Goal: Task Accomplishment & Management: Use online tool/utility

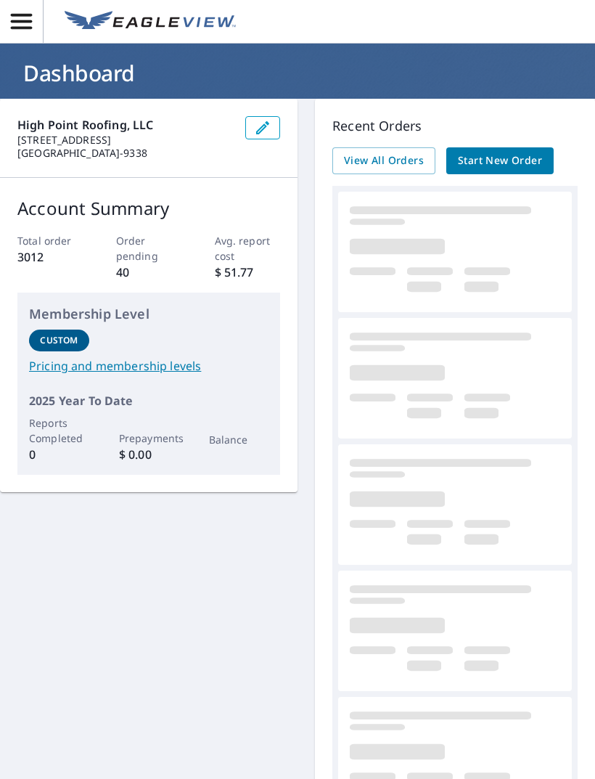
scroll to position [36, 0]
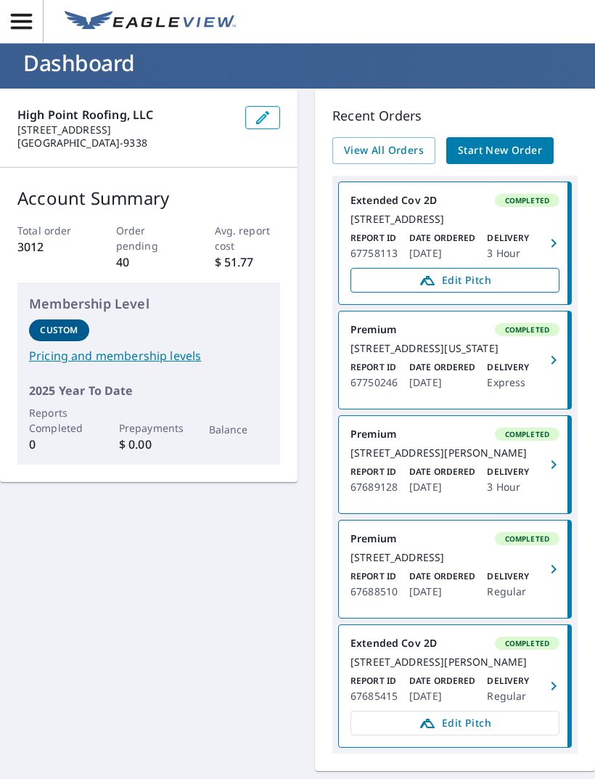
click at [499, 289] on span "Edit Pitch" at bounding box center [455, 279] width 190 height 17
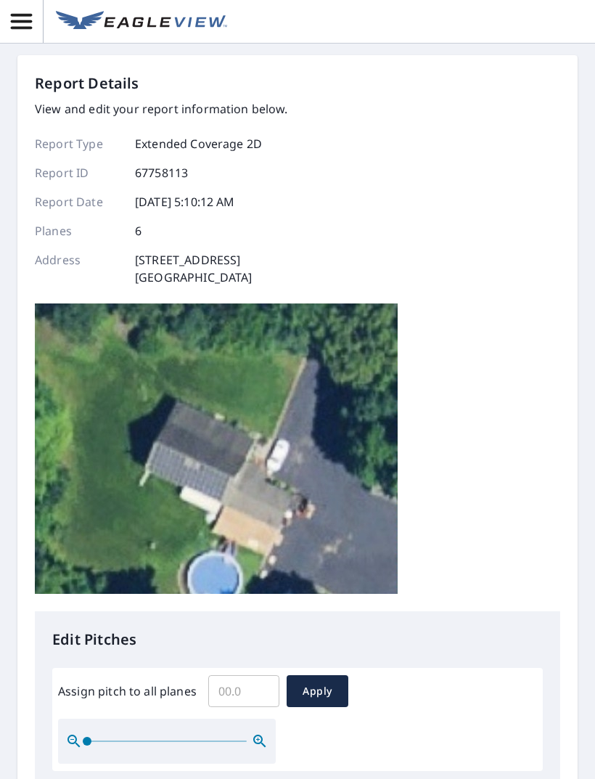
click at [234, 682] on input "Assign pitch to all planes" at bounding box center [243, 691] width 71 height 41
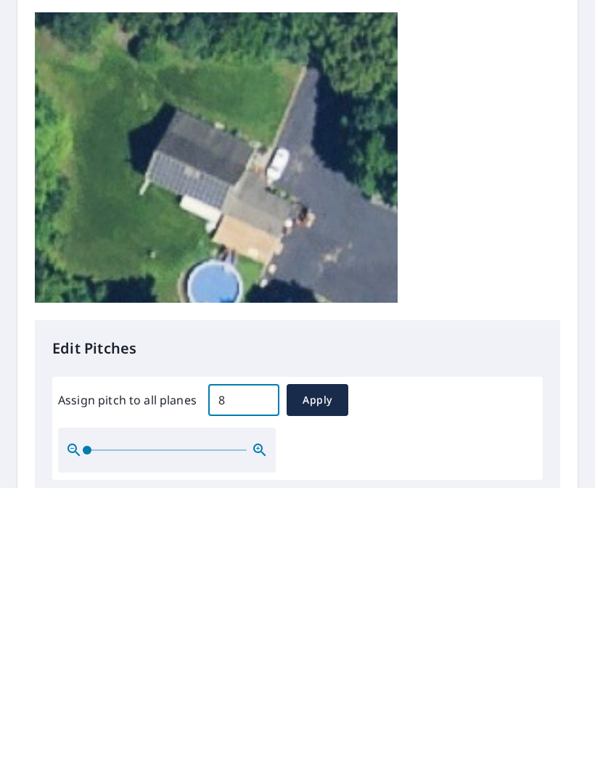
scroll to position [46, 0]
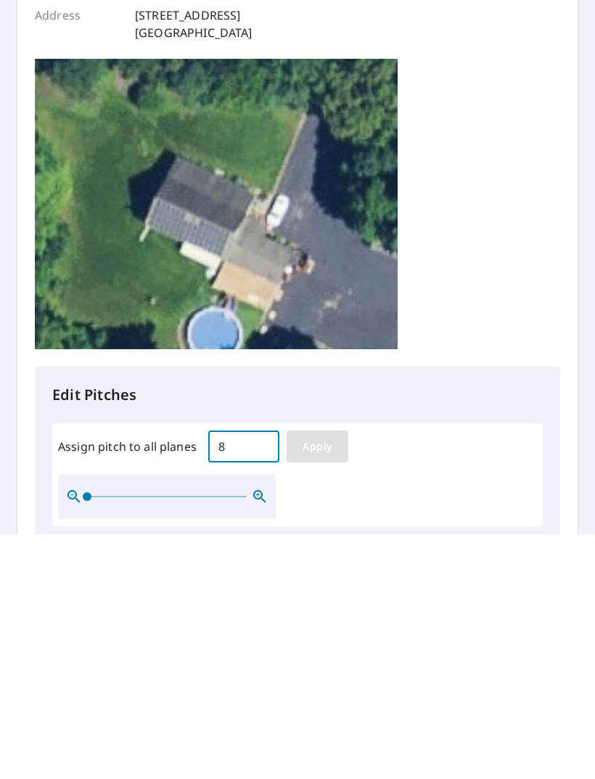
type input "8"
click at [328, 682] on span "Apply" at bounding box center [317, 691] width 38 height 18
type input "8"
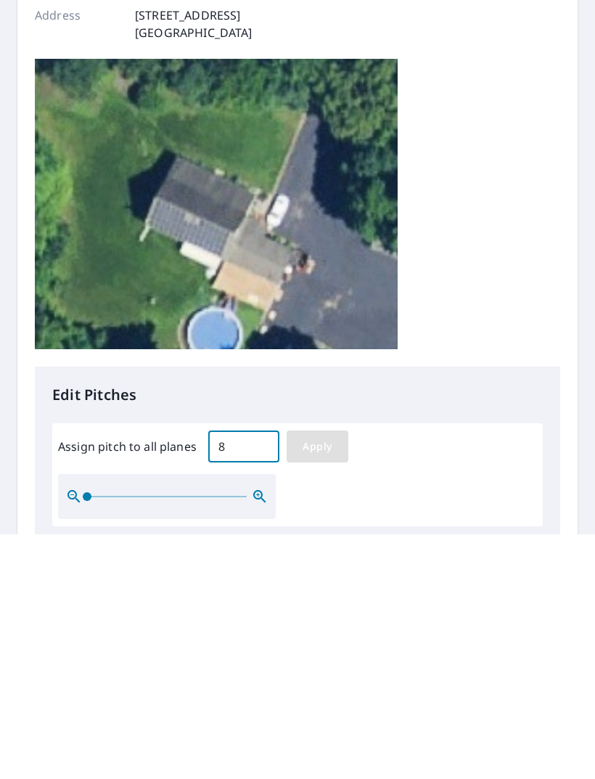
type input "8"
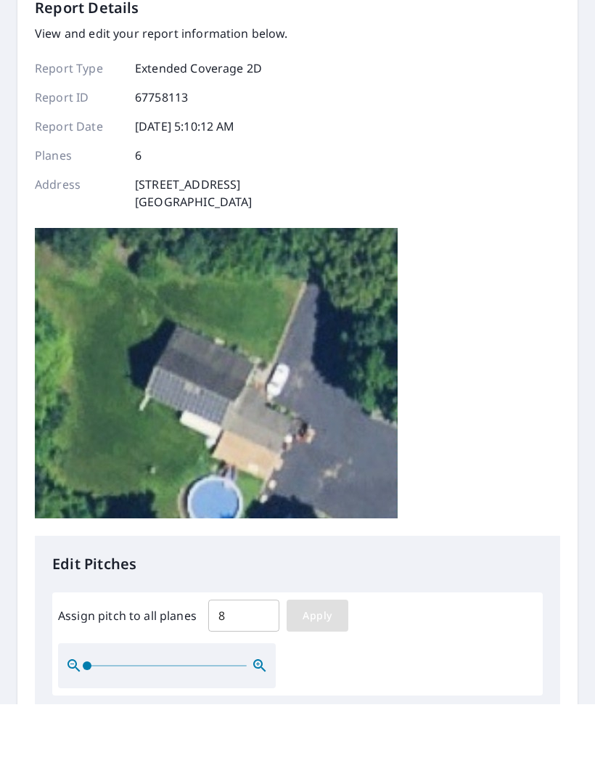
scroll to position [0, 0]
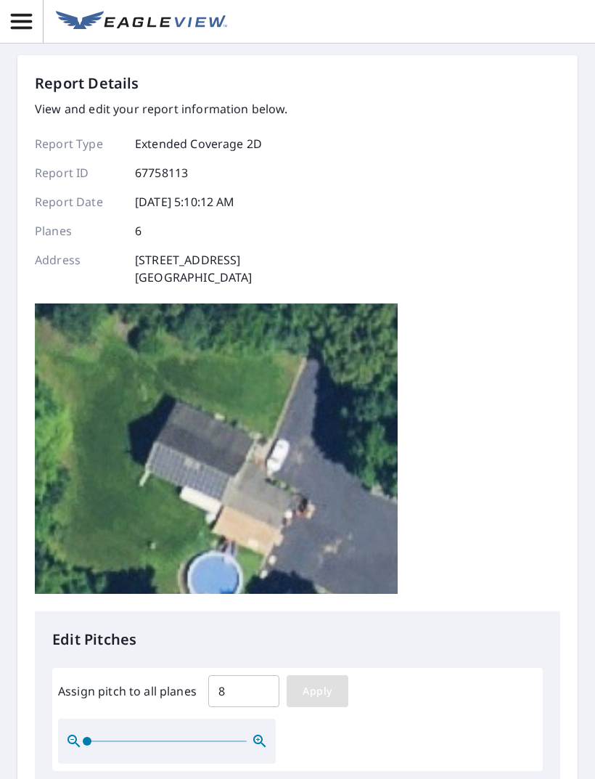
click at [305, 698] on span "Apply" at bounding box center [317, 691] width 38 height 18
click at [326, 692] on span "Apply" at bounding box center [317, 691] width 38 height 18
click at [301, 690] on span "Apply" at bounding box center [317, 691] width 38 height 18
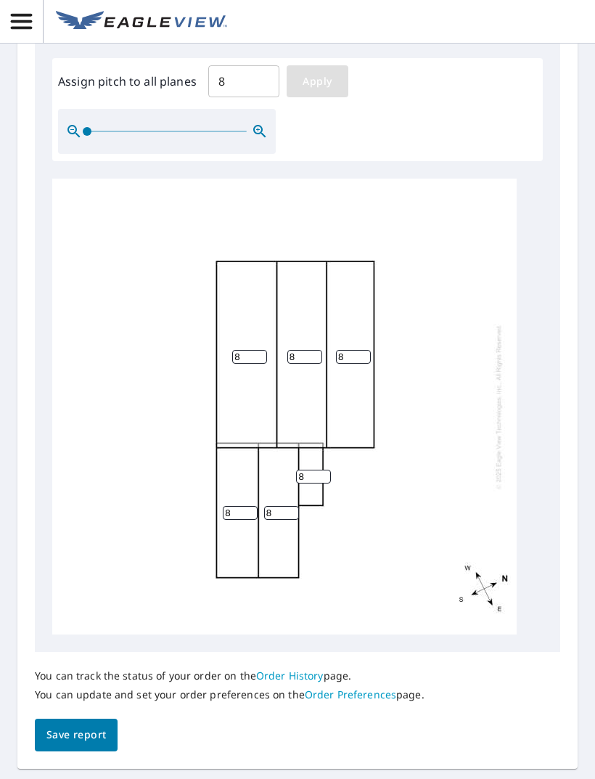
scroll to position [-1, 0]
click at [74, 726] on span "Save report" at bounding box center [76, 735] width 60 height 18
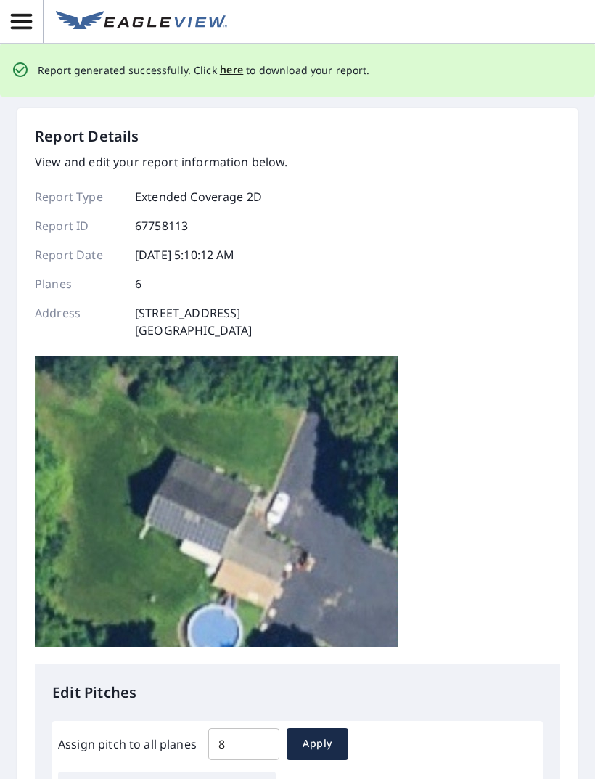
scroll to position [0, 0]
click at [221, 61] on span "here" at bounding box center [232, 70] width 24 height 18
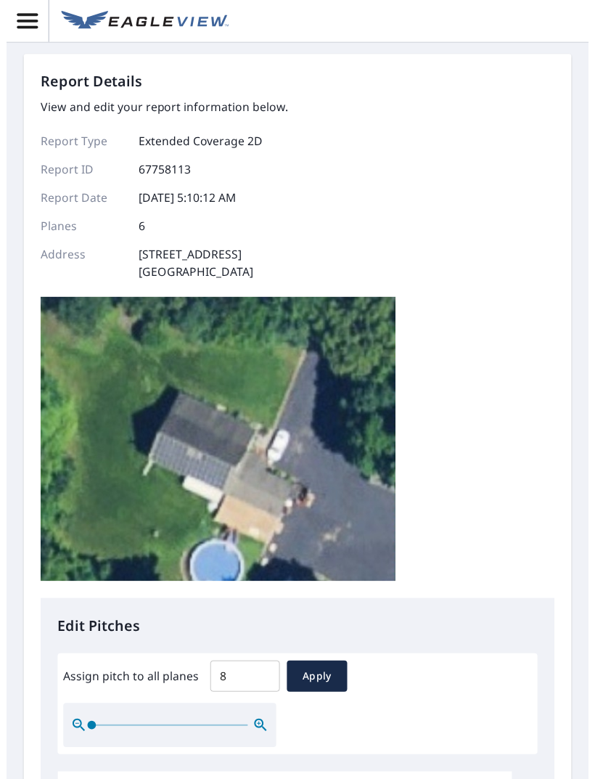
scroll to position [46, 0]
